Goal: Task Accomplishment & Management: Use online tool/utility

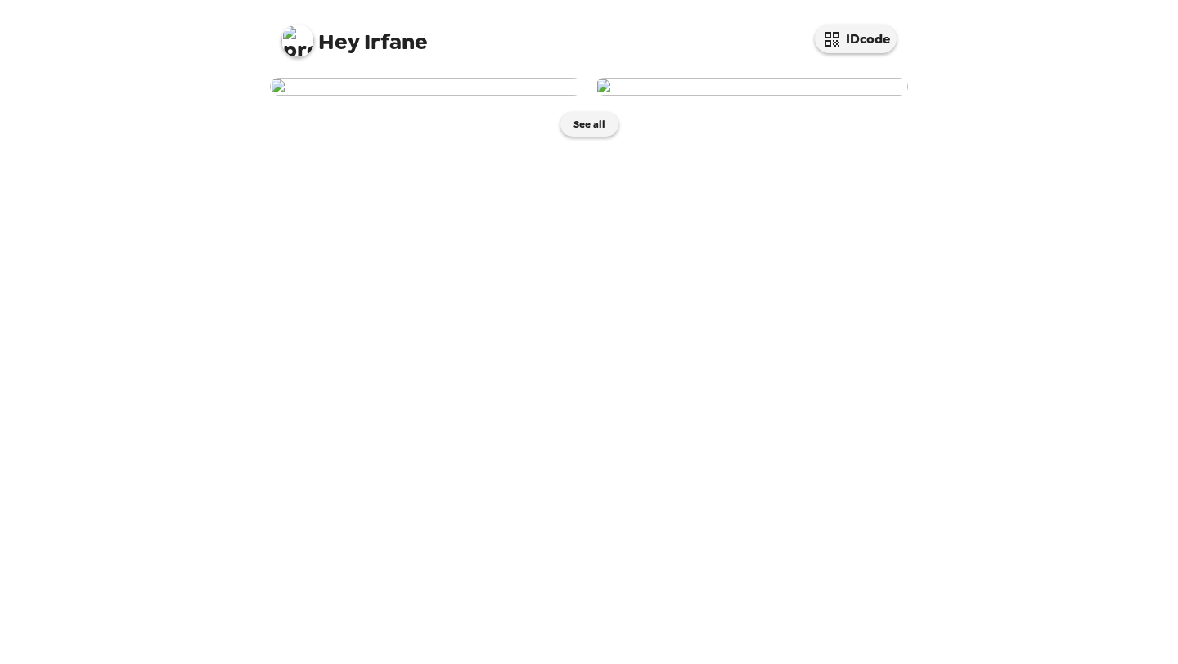
click at [694, 96] on img at bounding box center [751, 87] width 312 height 18
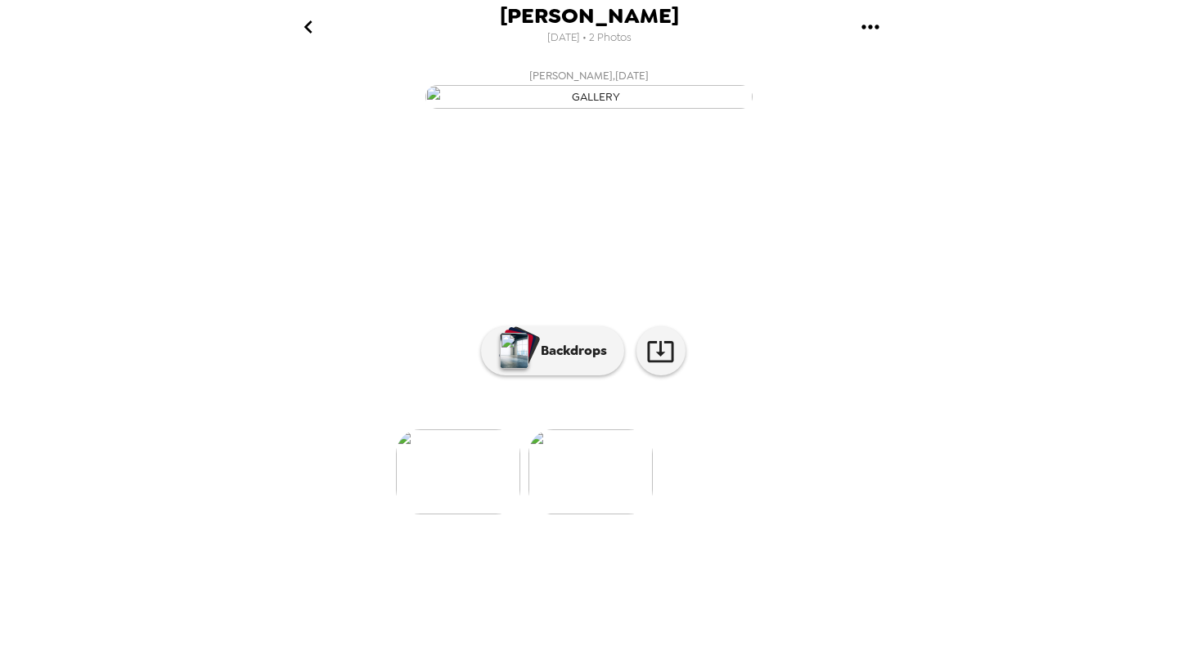
scroll to position [31, 0]
click at [666, 366] on icon at bounding box center [660, 351] width 29 height 29
